Goal: Navigation & Orientation: Find specific page/section

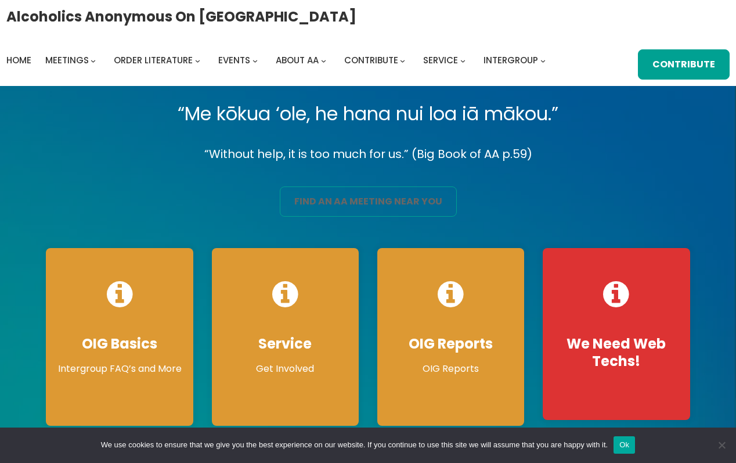
click at [331, 201] on link "find an aa meeting near you" at bounding box center [368, 201] width 177 height 30
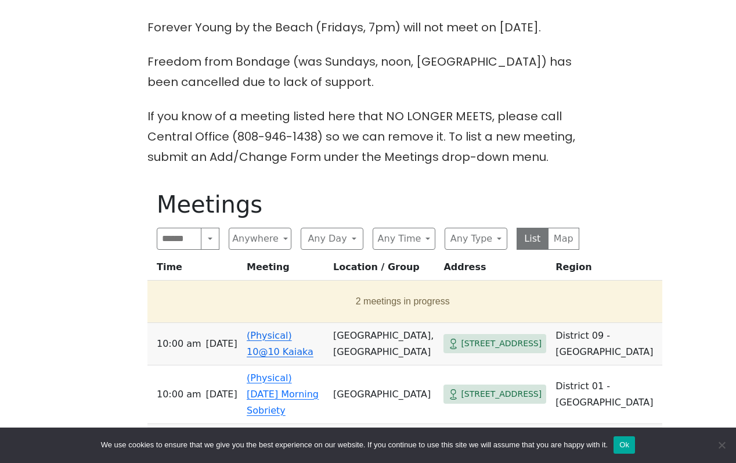
scroll to position [430, 0]
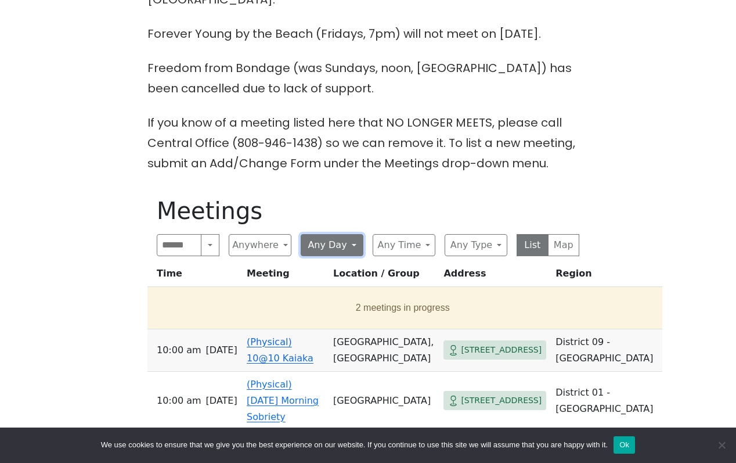
click at [324, 234] on button "Any Day" at bounding box center [332, 245] width 63 height 22
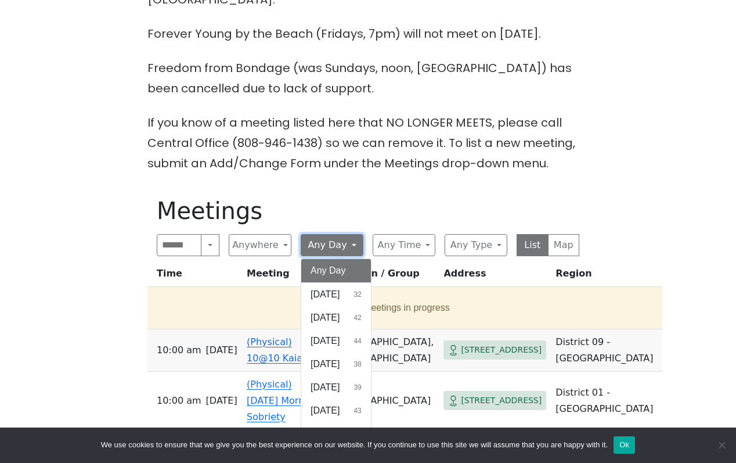
click at [324, 234] on button "Any Day" at bounding box center [332, 245] width 63 height 22
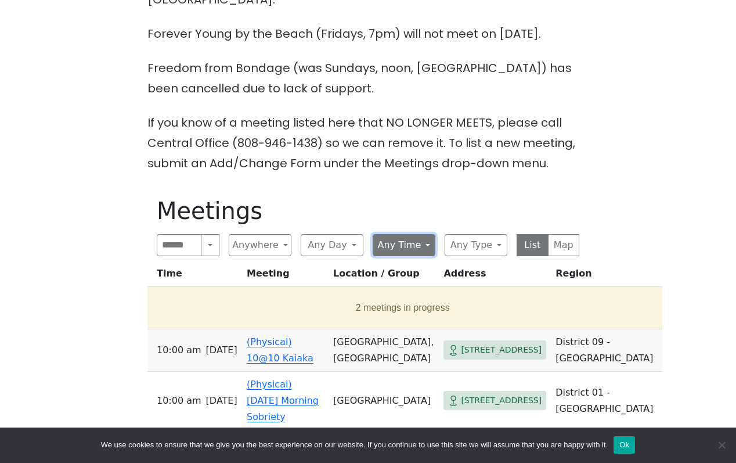
click at [392, 234] on button "Any Time" at bounding box center [404, 245] width 63 height 22
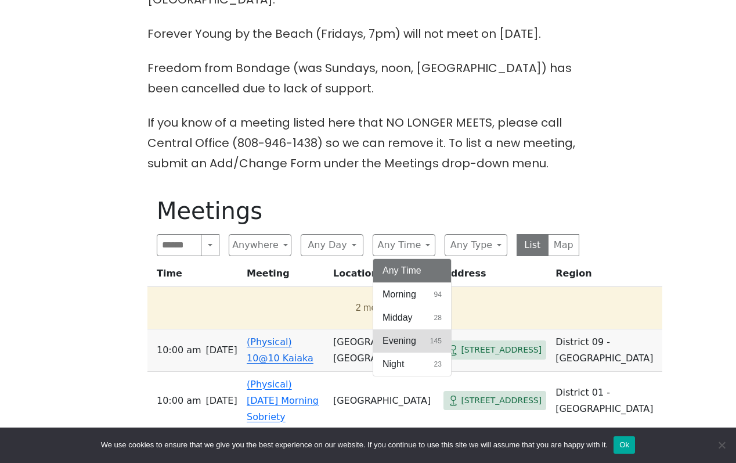
click at [401, 334] on span "Evening" at bounding box center [400, 341] width 34 height 14
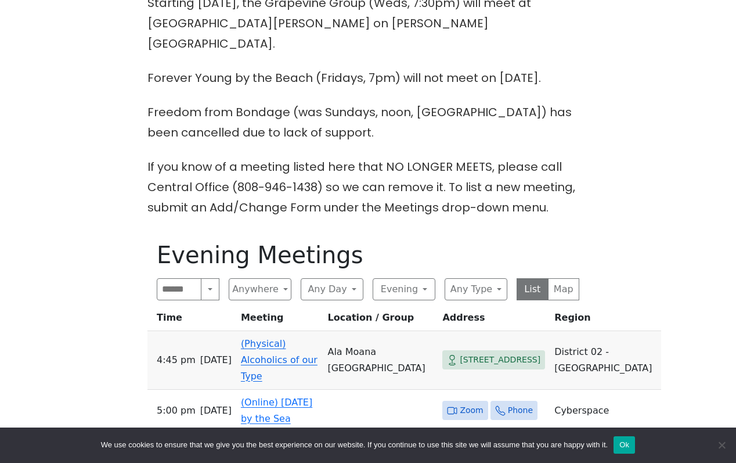
scroll to position [387, 0]
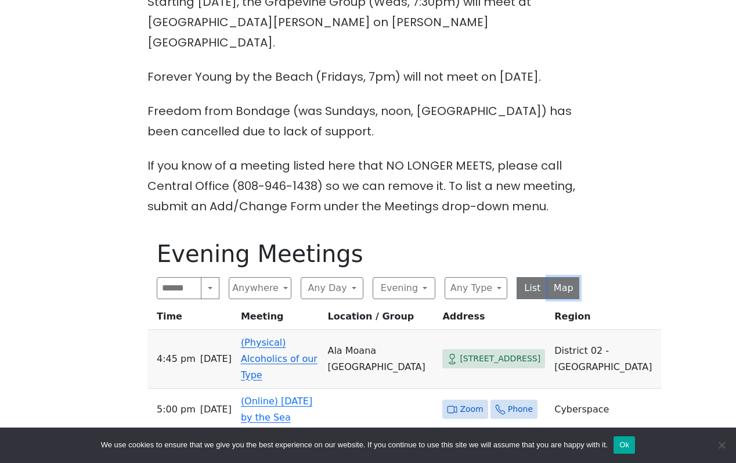
click at [554, 277] on button "Map" at bounding box center [564, 288] width 32 height 22
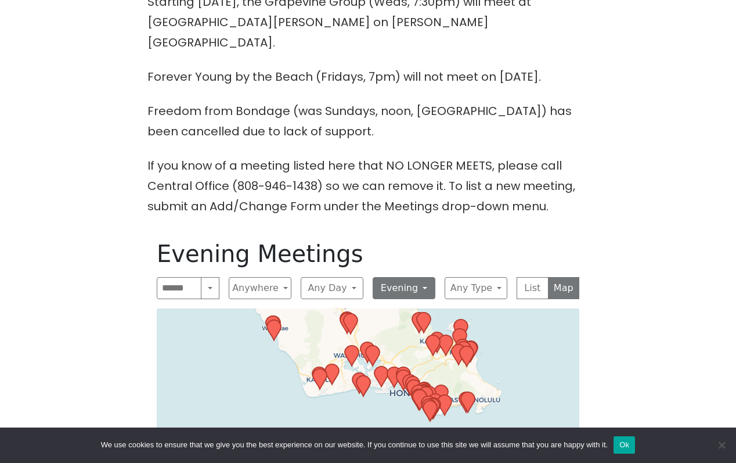
drag, startPoint x: 411, startPoint y: 365, endPoint x: 394, endPoint y: 273, distance: 93.9
click at [394, 273] on div "Evening Meetings Search Near Location Near Me Anywhere Anywhere Cyberspace 67 D…" at bounding box center [367, 443] width 441 height 427
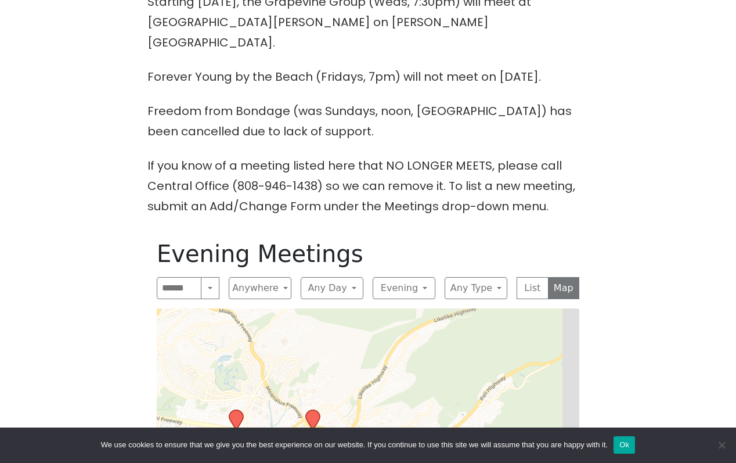
drag, startPoint x: 425, startPoint y: 405, endPoint x: 361, endPoint y: 239, distance: 178.1
click at [361, 239] on div "Evening Meetings Search Near Location Near Me Anywhere Anywhere Cyberspace 67 D…" at bounding box center [367, 443] width 441 height 427
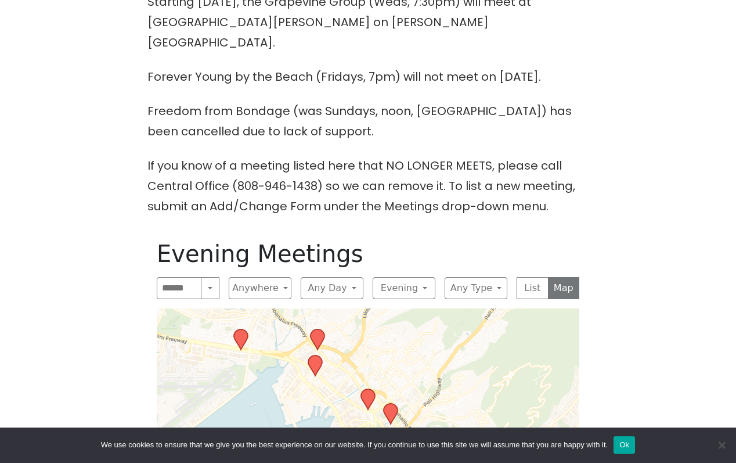
drag, startPoint x: 406, startPoint y: 359, endPoint x: 410, endPoint y: 280, distance: 78.5
click at [411, 280] on div "Evening Meetings Search Near Location Near Me Anywhere Anywhere Cyberspace 67 D…" at bounding box center [367, 443] width 441 height 427
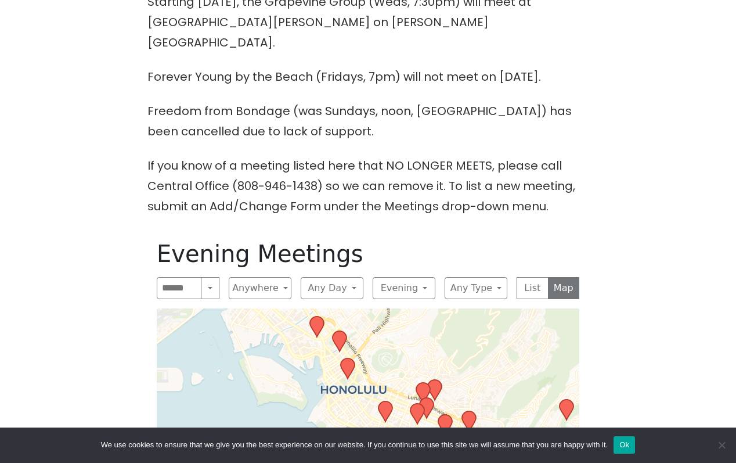
drag, startPoint x: 435, startPoint y: 383, endPoint x: 385, endPoint y: 311, distance: 87.1
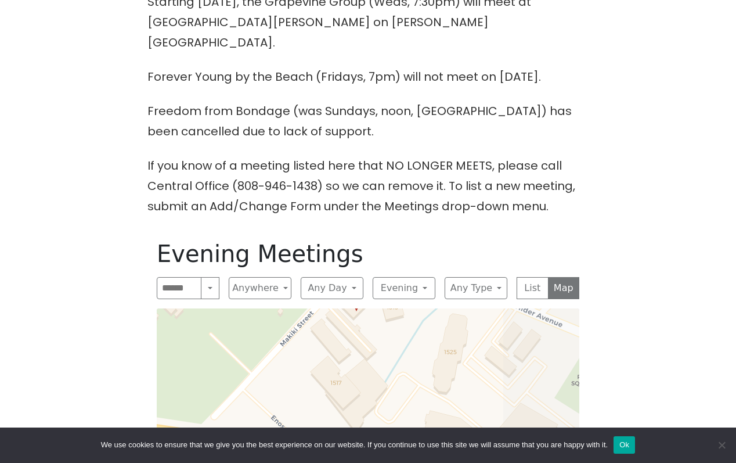
drag, startPoint x: 507, startPoint y: 355, endPoint x: 326, endPoint y: 352, distance: 181.1
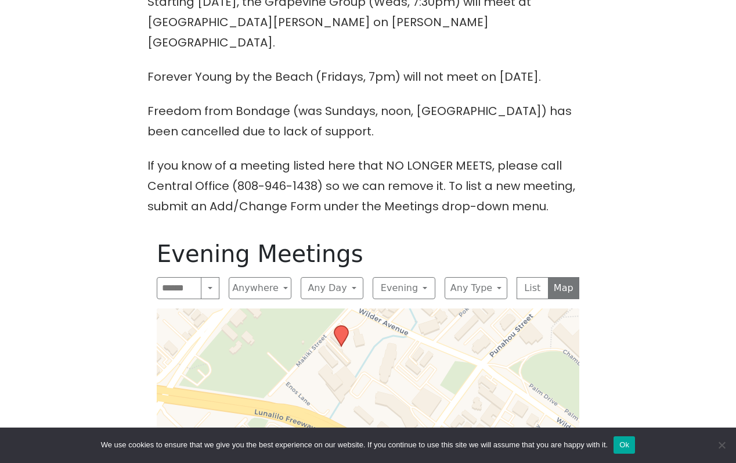
click at [342, 325] on icon at bounding box center [341, 335] width 14 height 20
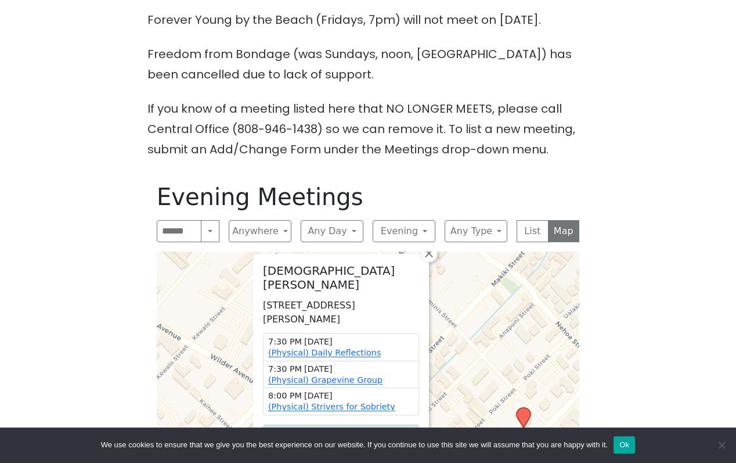
scroll to position [448, 0]
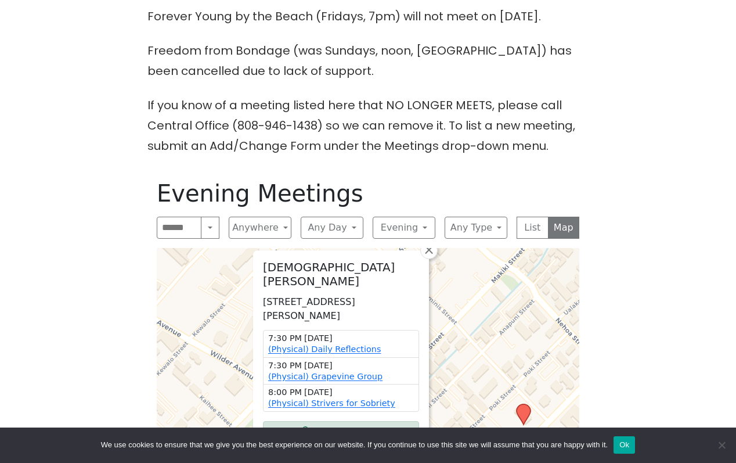
click at [639, 304] on div "The Pioneer Group (Tues, 6:30, inside the Women’s Bld. at Central Union Church)…" at bounding box center [368, 244] width 662 height 734
click at [431, 243] on span "×" at bounding box center [429, 250] width 12 height 14
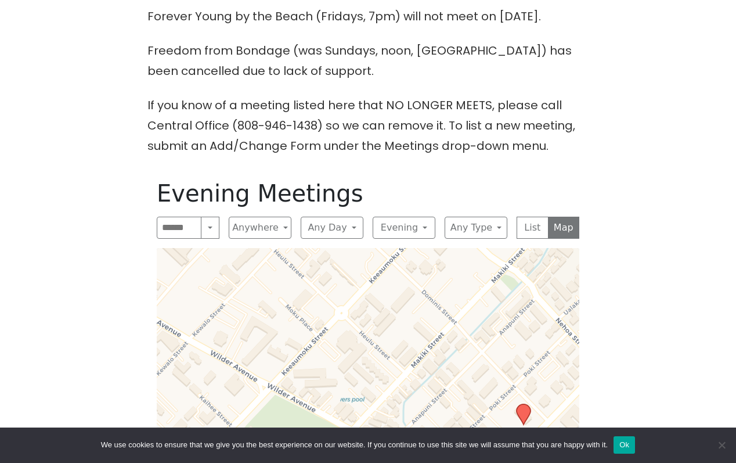
click at [478, 220] on div "Evening Meetings Search Near Location Near Me Anywhere Anywhere Cyberspace 67 D…" at bounding box center [367, 383] width 441 height 427
click at [478, 217] on button "Any Type" at bounding box center [476, 228] width 63 height 22
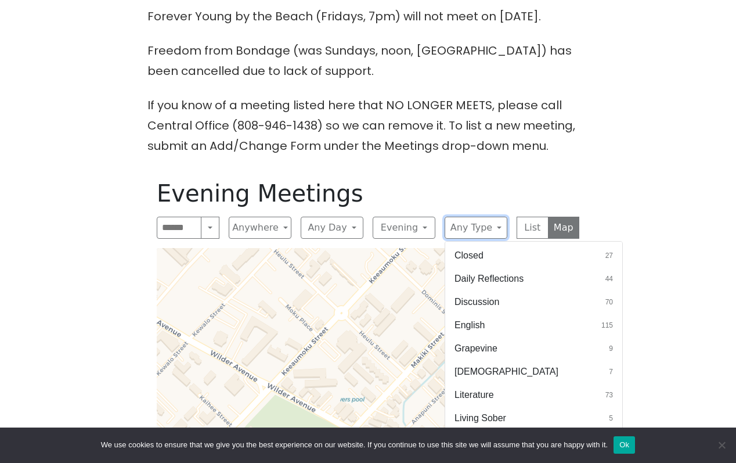
scroll to position [224, 0]
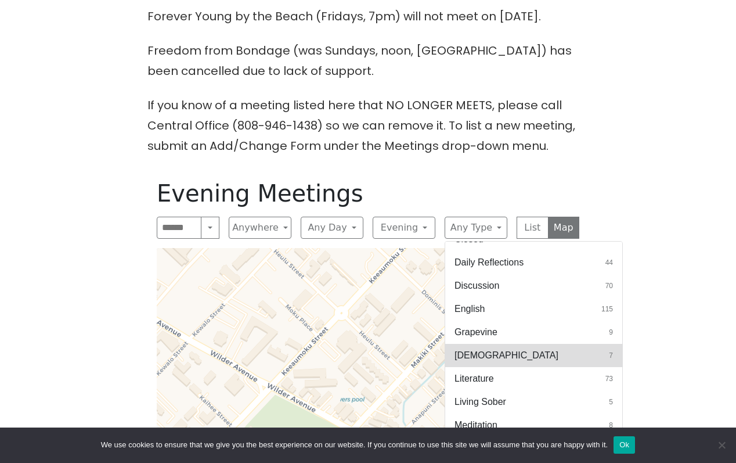
click at [506, 344] on button "LGBTQ 7" at bounding box center [533, 355] width 177 height 23
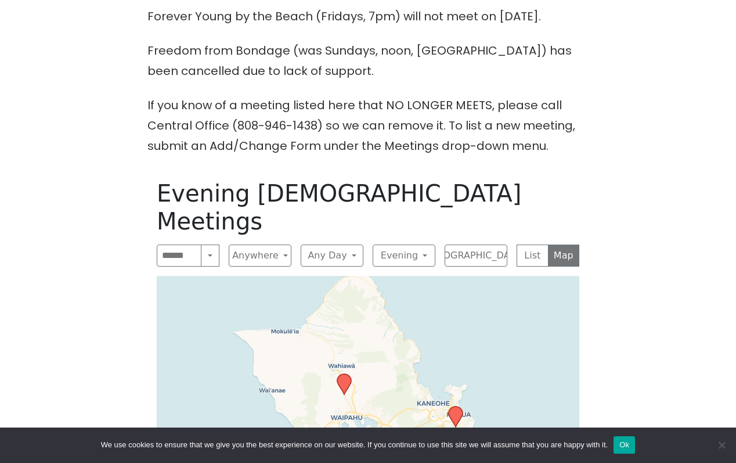
click at [455, 406] on icon at bounding box center [456, 416] width 14 height 20
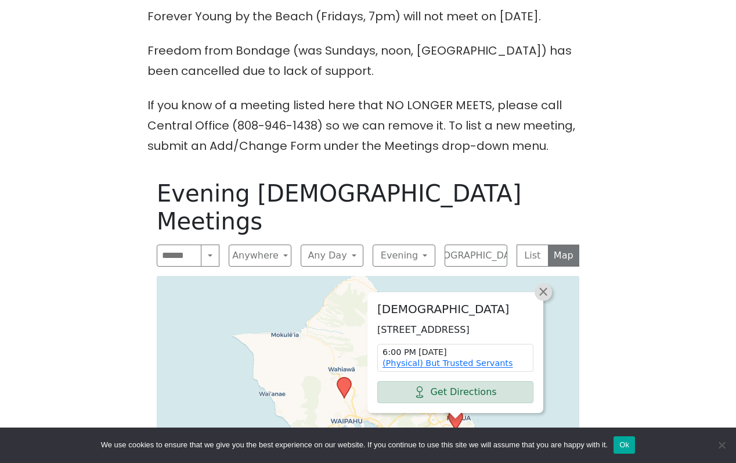
click at [549, 283] on link "×" at bounding box center [543, 291] width 17 height 17
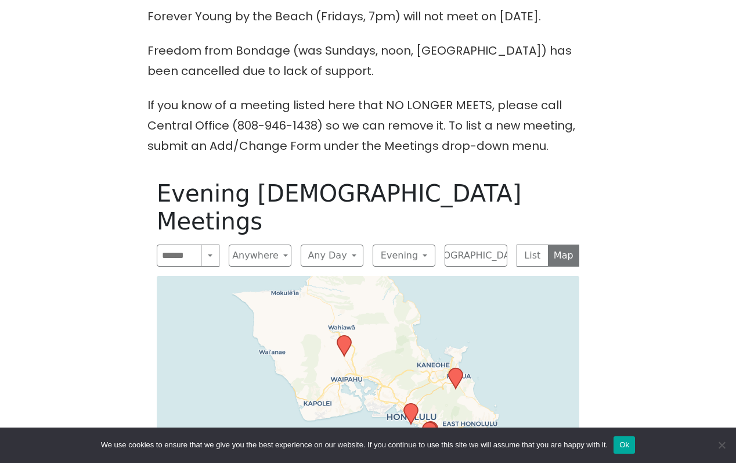
drag, startPoint x: 504, startPoint y: 313, endPoint x: 504, endPoint y: 271, distance: 41.8
click at [504, 276] on div "Leaflet | © OpenStreetMap contributors © CARTO" at bounding box center [368, 432] width 423 height 312
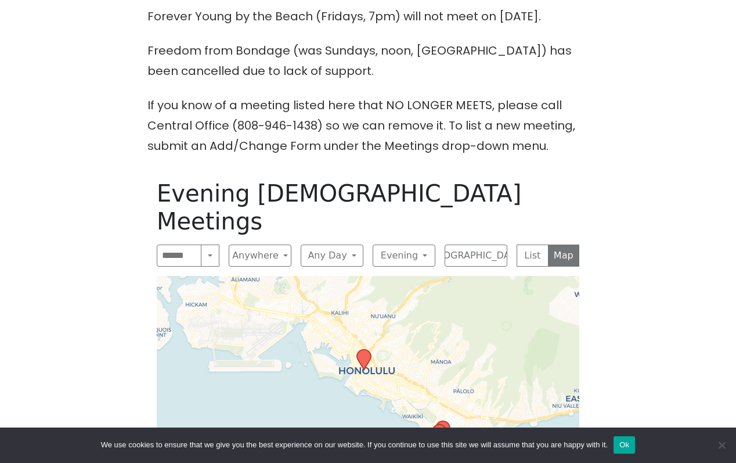
drag, startPoint x: 423, startPoint y: 388, endPoint x: 410, endPoint y: 329, distance: 61.1
click at [410, 327] on div "Leaflet | © OpenStreetMap contributors © CARTO" at bounding box center [368, 432] width 423 height 312
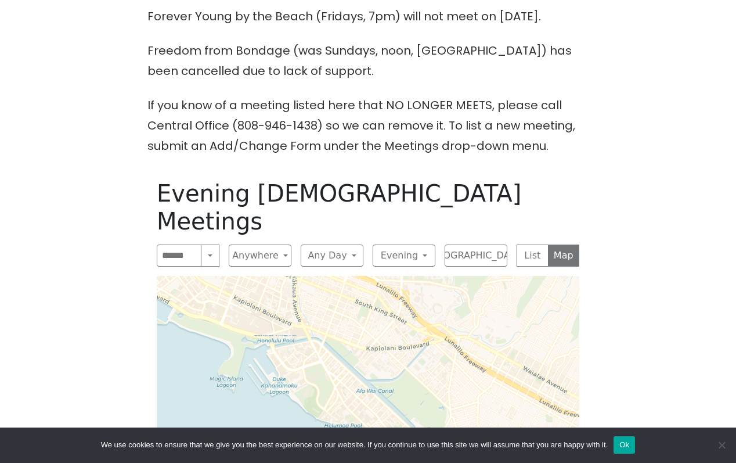
drag, startPoint x: 439, startPoint y: 360, endPoint x: 384, endPoint y: 257, distance: 116.3
click at [384, 276] on div "Leaflet | © OpenStreetMap contributors © CARTO" at bounding box center [368, 432] width 423 height 312
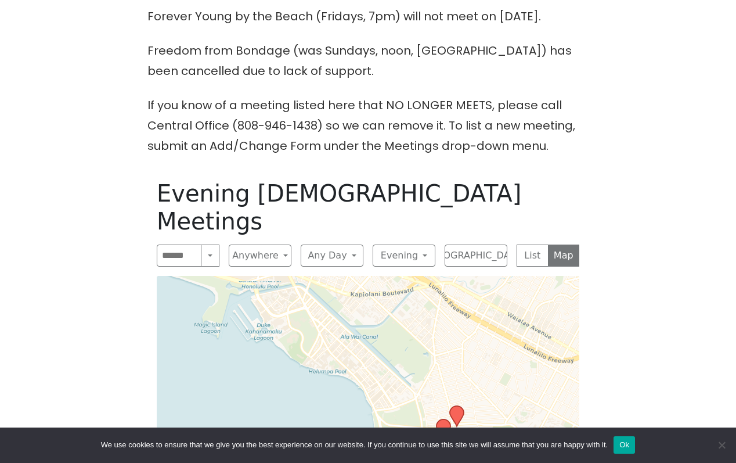
drag, startPoint x: 406, startPoint y: 302, endPoint x: 383, endPoint y: 232, distance: 73.6
click at [383, 276] on div "Leaflet | © OpenStreetMap contributors © CARTO" at bounding box center [368, 432] width 423 height 312
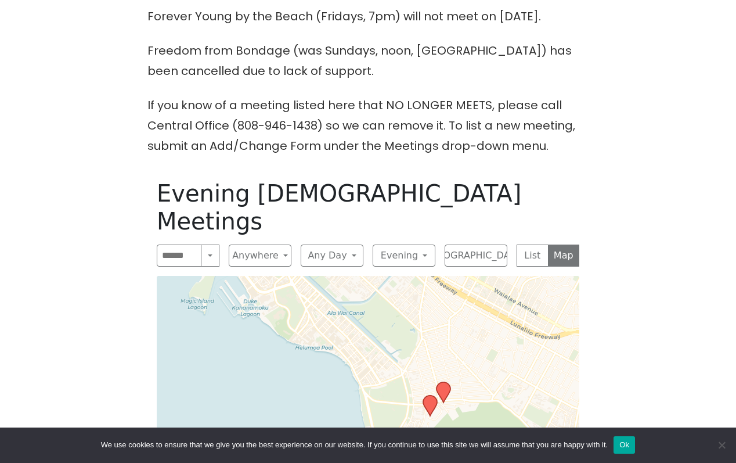
click at [447, 381] on icon at bounding box center [443, 391] width 14 height 20
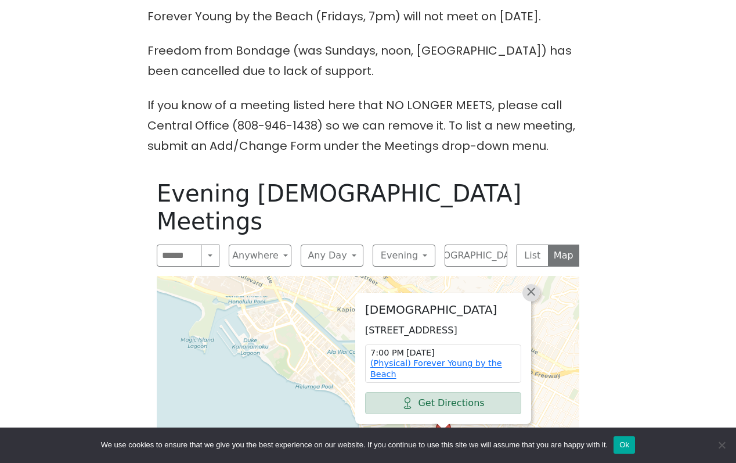
click at [532, 284] on span "×" at bounding box center [531, 291] width 12 height 14
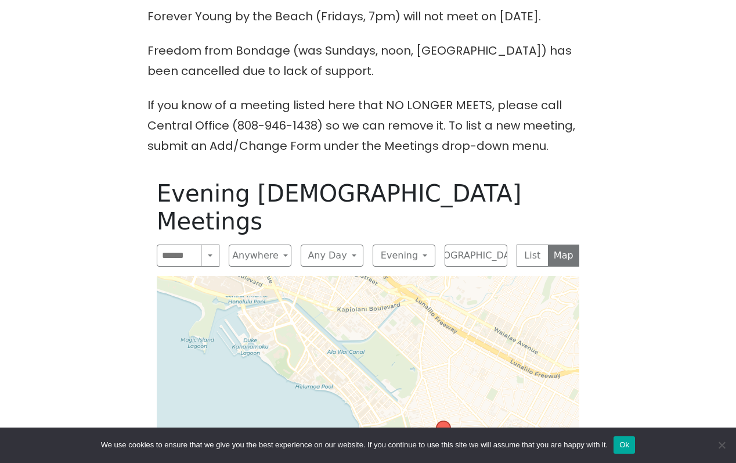
click at [433, 434] on icon at bounding box center [430, 445] width 15 height 22
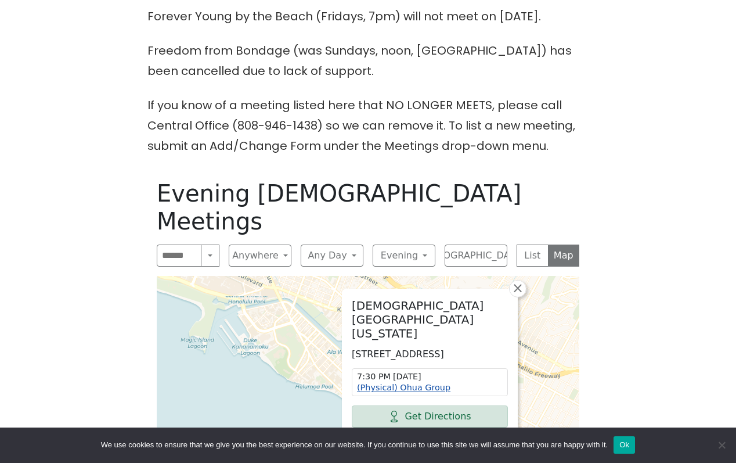
click at [427, 383] on link "(Physical) Ohua Group" at bounding box center [403, 387] width 93 height 9
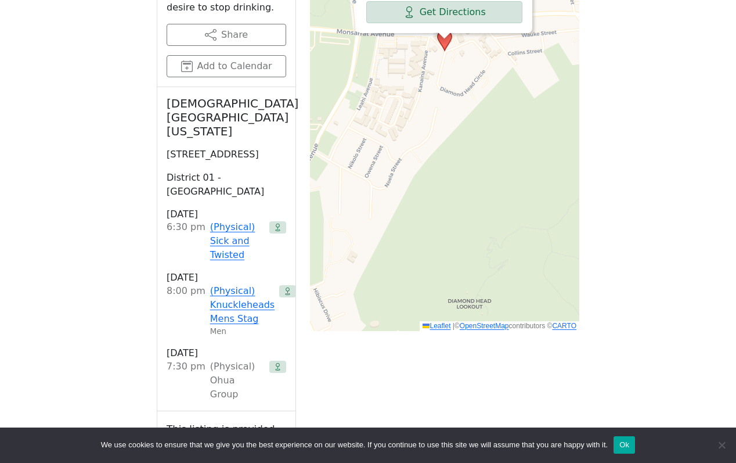
scroll to position [912, 0]
